Goal: Task Accomplishment & Management: Use online tool/utility

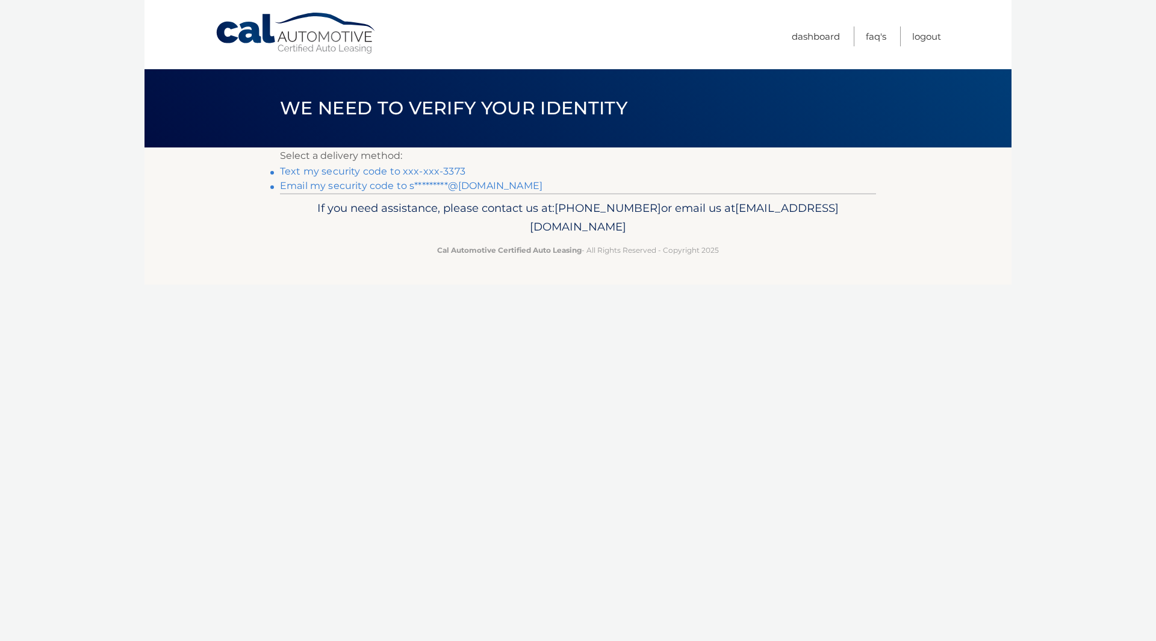
click at [372, 172] on link "Text my security code to xxx-xxx-3373" at bounding box center [372, 171] width 185 height 11
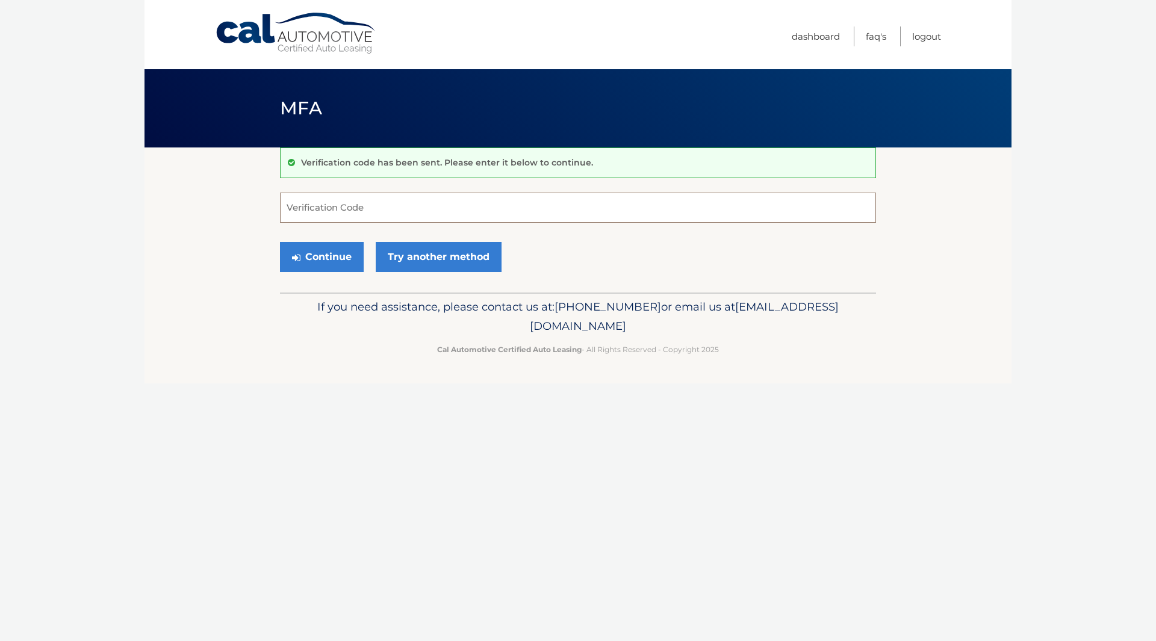
click at [334, 211] on input "Verification Code" at bounding box center [578, 208] width 596 height 30
type input "855326"
click at [316, 265] on button "Continue" at bounding box center [322, 257] width 84 height 30
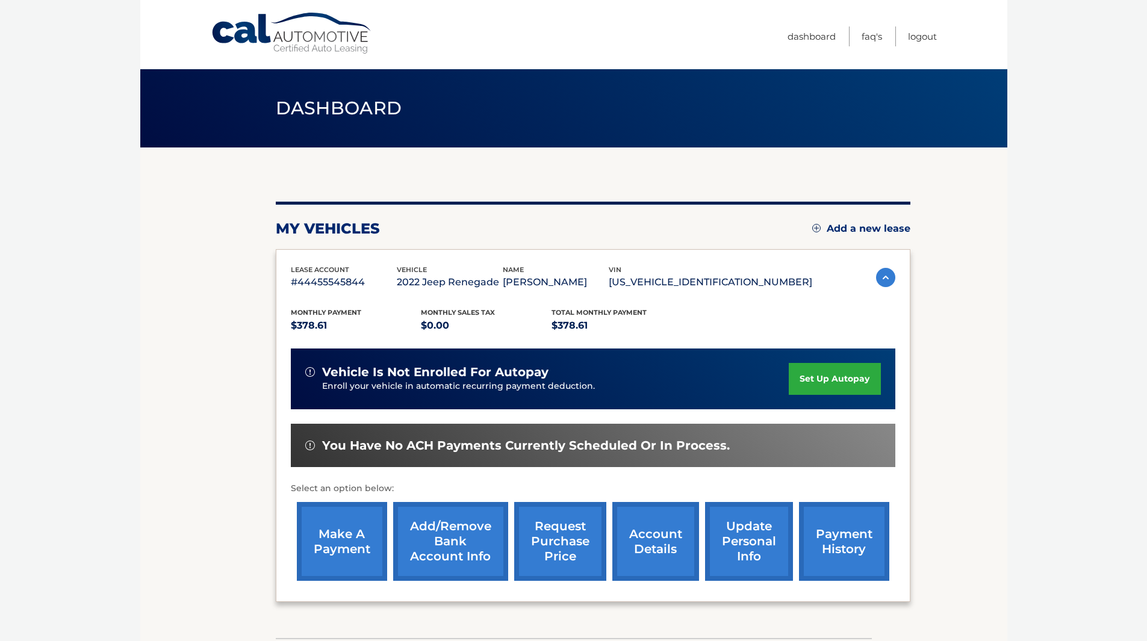
click at [340, 545] on link "make a payment" at bounding box center [342, 541] width 90 height 79
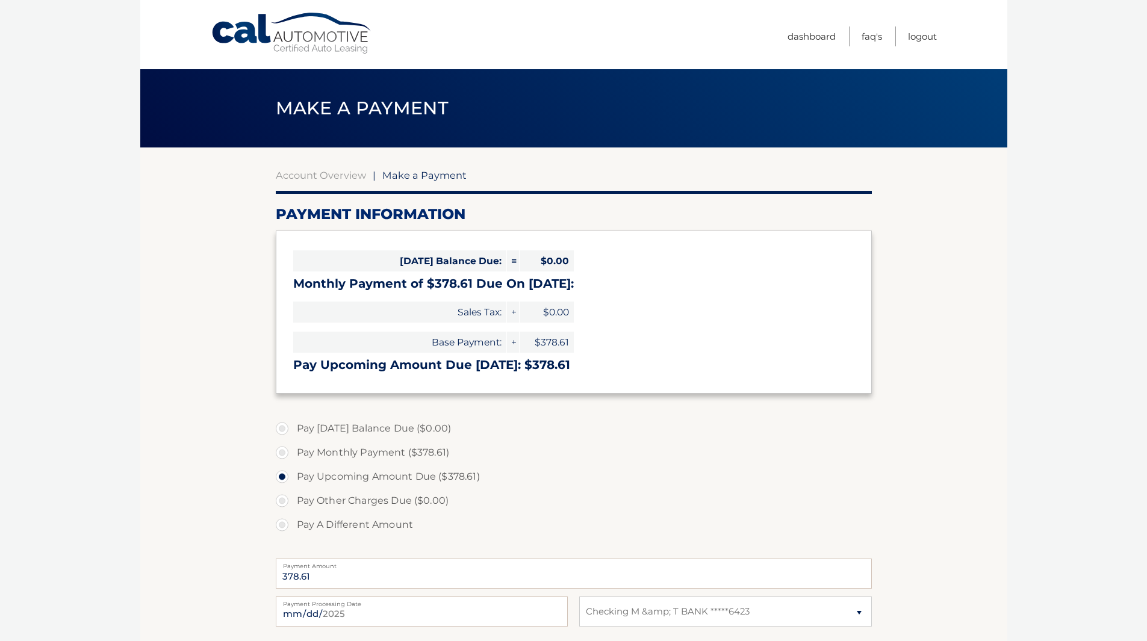
select select "NmE4YTc4MTgtZmJmMy00NGFkLWE2YjYtNWZkNTY1NTQxNTU5"
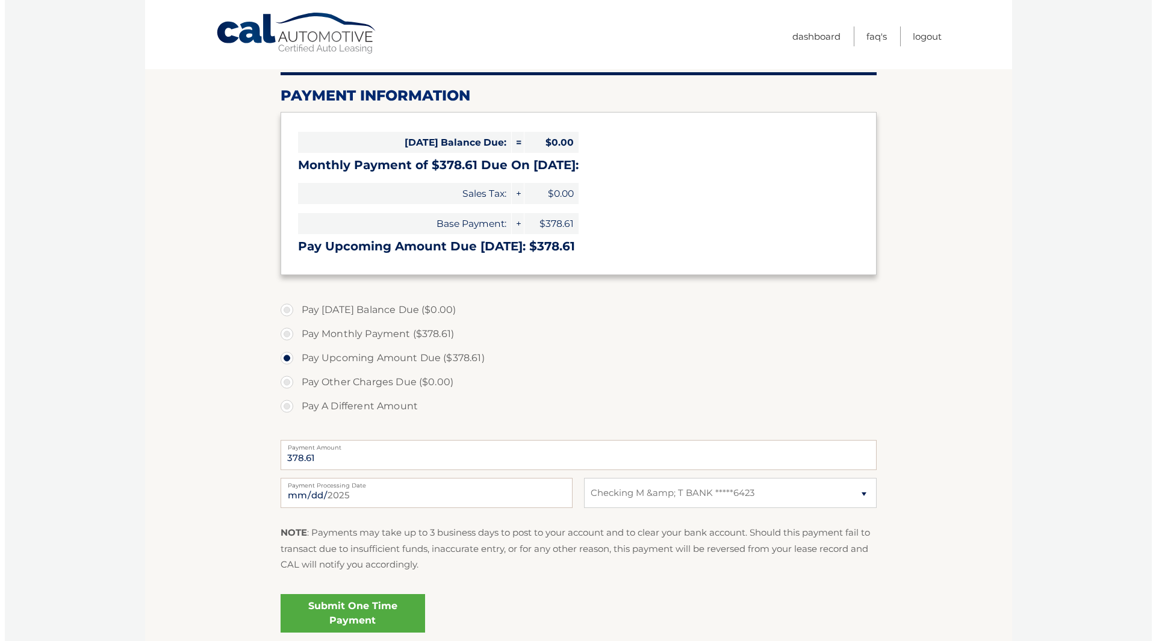
scroll to position [181, 0]
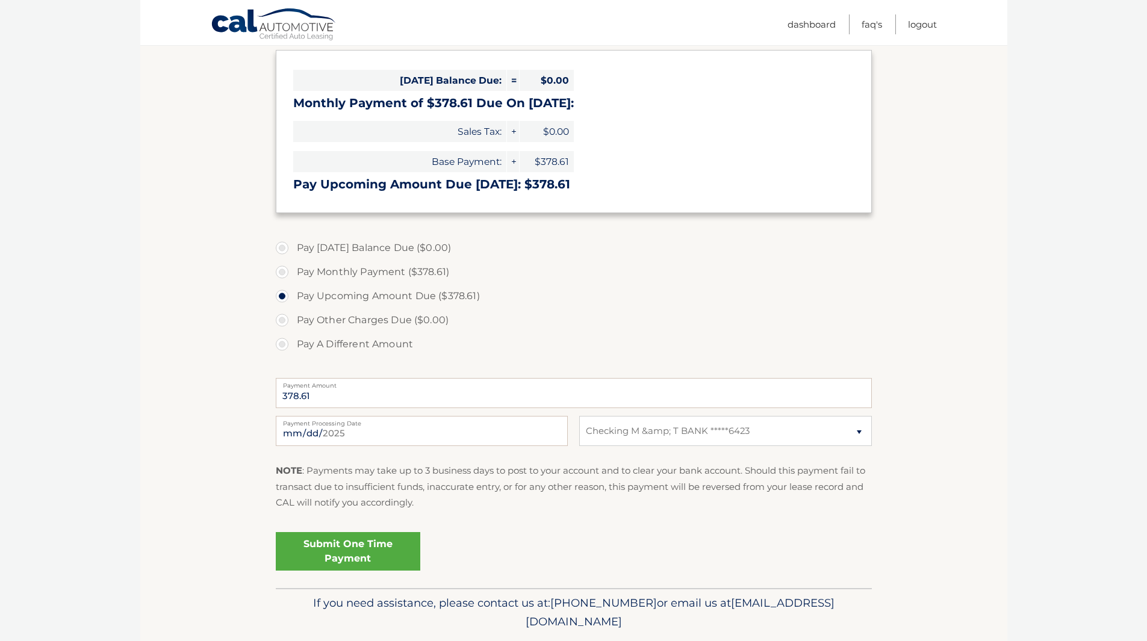
click at [335, 543] on link "Submit One Time Payment" at bounding box center [348, 551] width 145 height 39
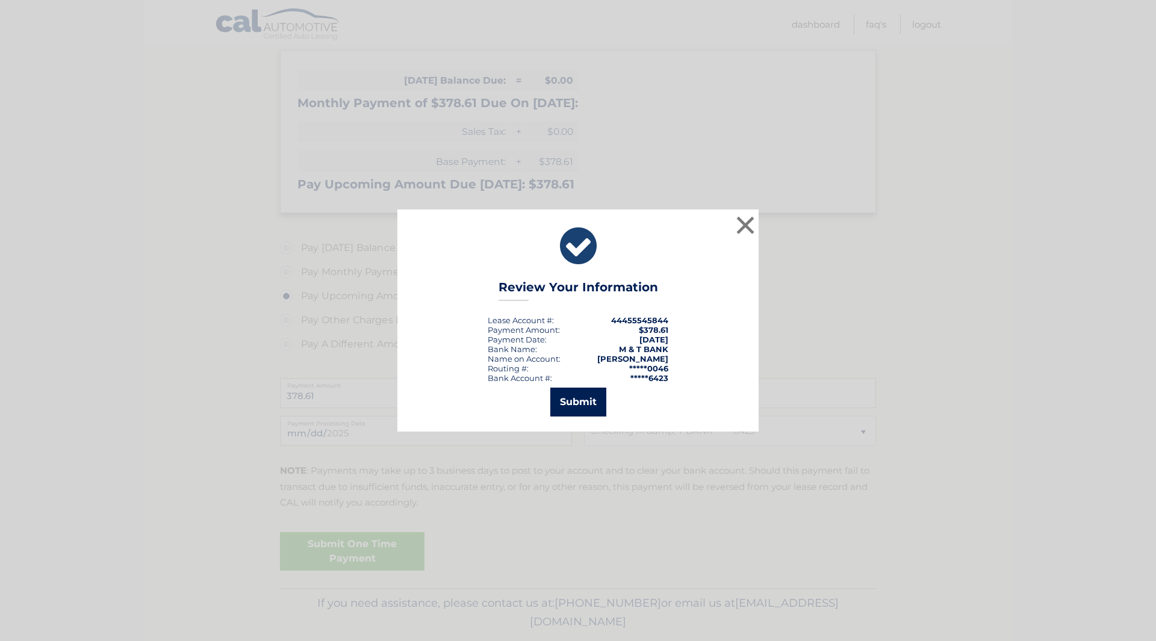
click at [579, 408] on button "Submit" at bounding box center [578, 402] width 56 height 29
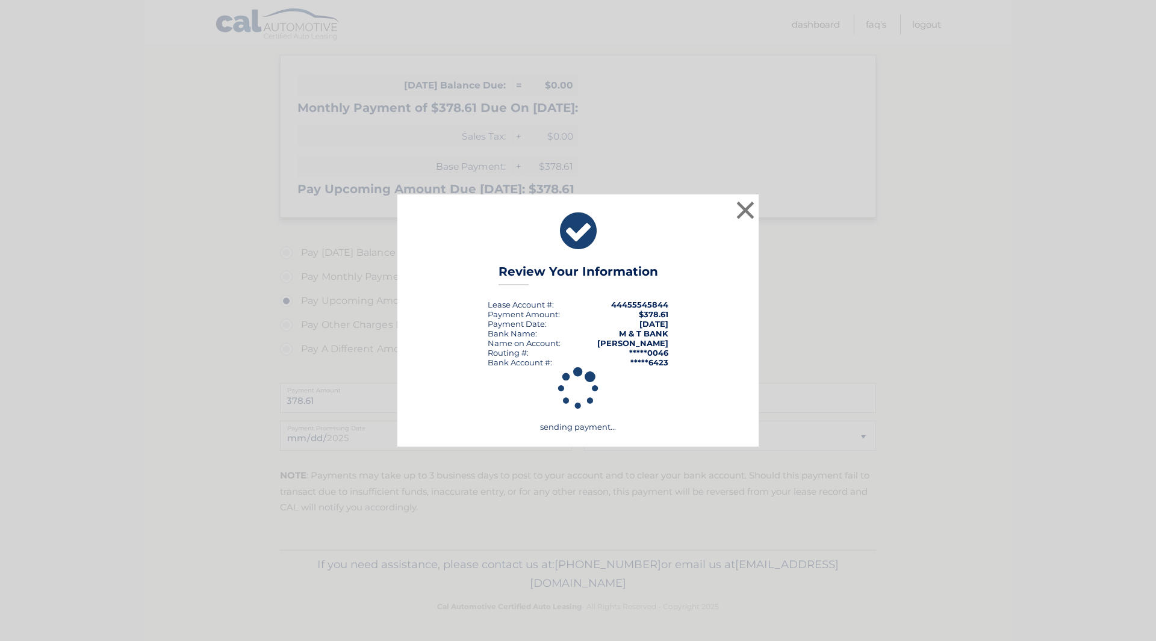
scroll to position [176, 0]
